Goal: Book appointment/travel/reservation

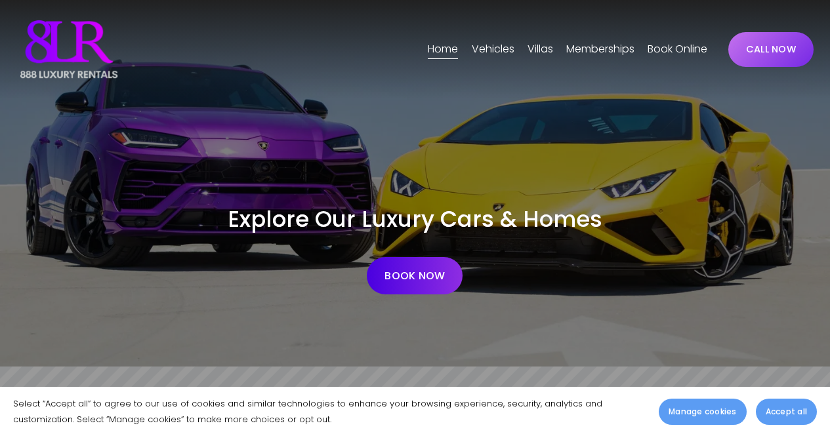
click at [0, 0] on span "[GEOGRAPHIC_DATA]" at bounding box center [0, 0] width 0 height 0
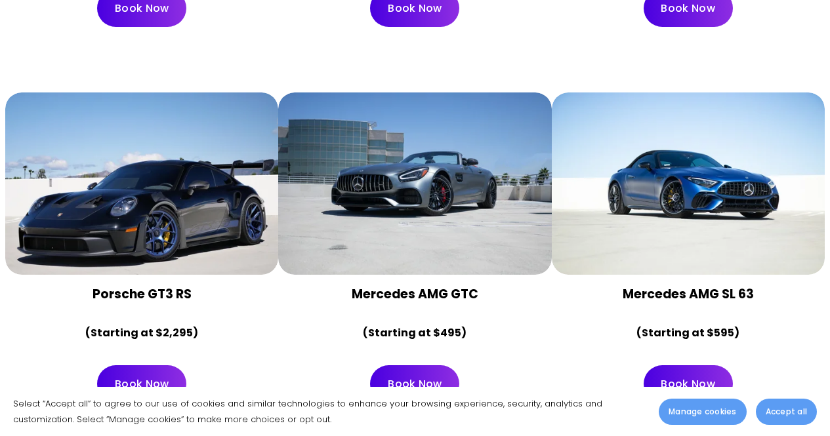
scroll to position [2024, 0]
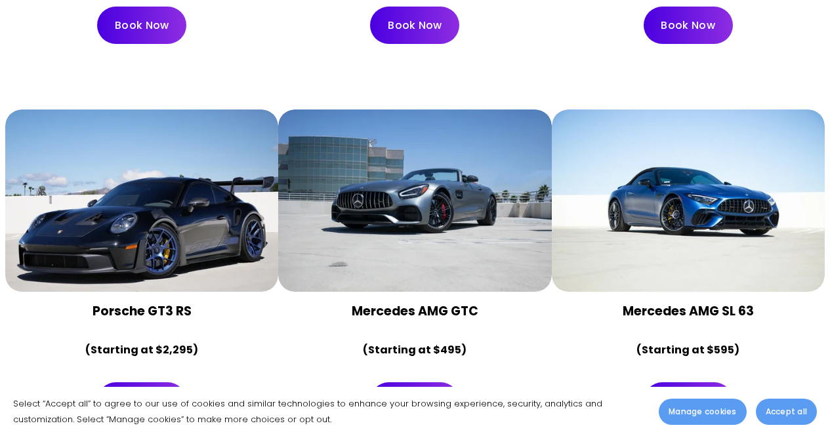
click at [414, 382] on link "Book Now" at bounding box center [414, 400] width 89 height 37
